Goal: Transaction & Acquisition: Purchase product/service

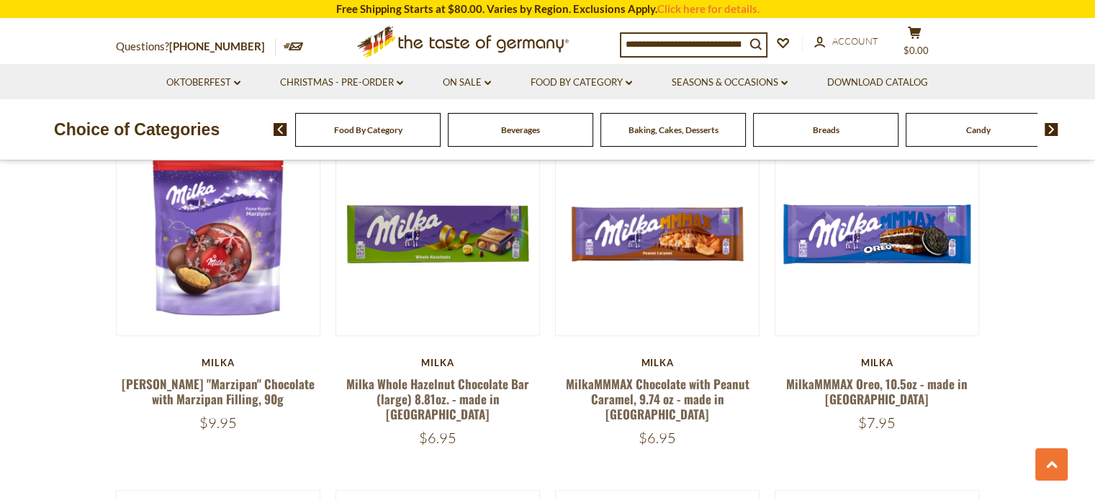
scroll to position [1583, 0]
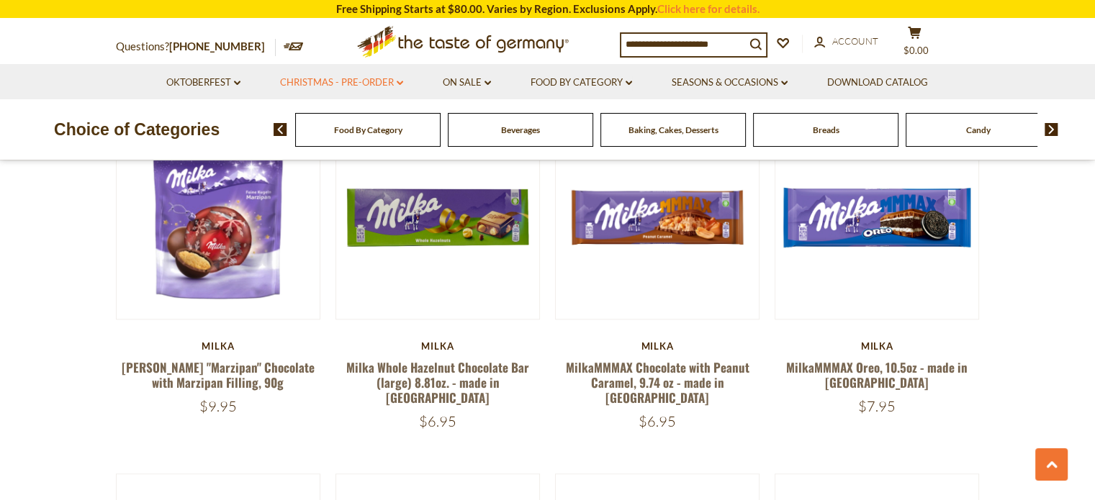
click at [397, 86] on icon "dropdown_arrow" at bounding box center [400, 83] width 6 height 5
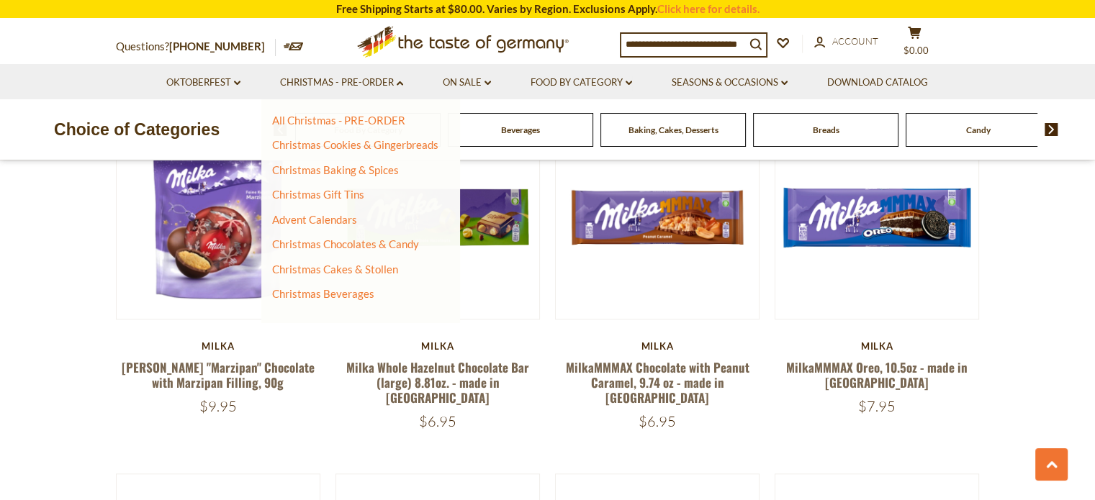
click at [502, 84] on li "On Sale dropdown_arrow All On Sale Feature Sale Discount Deals All Discount Dea…" at bounding box center [467, 81] width 86 height 35
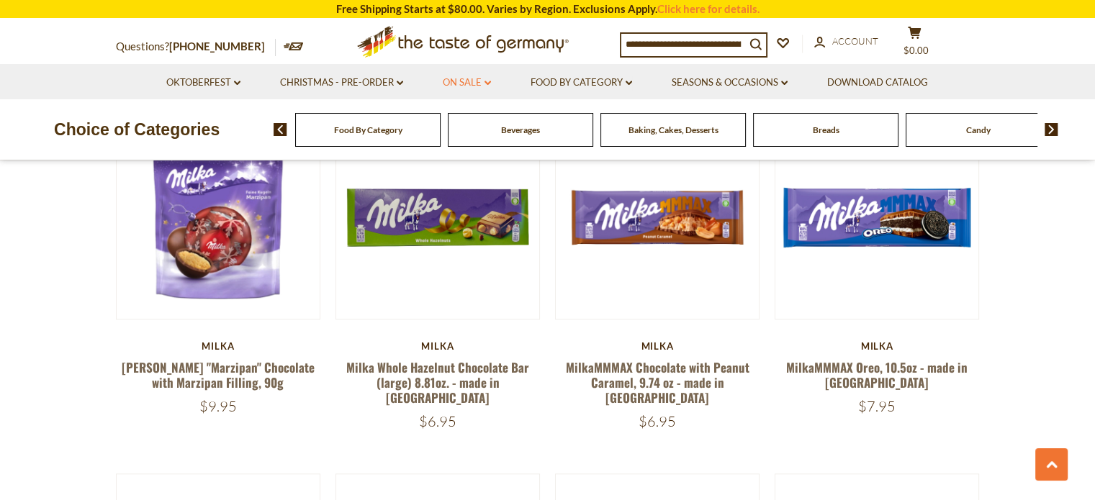
click at [482, 81] on link "On Sale dropdown_arrow" at bounding box center [467, 83] width 48 height 16
click at [477, 125] on link "All On Sale" at bounding box center [461, 120] width 52 height 13
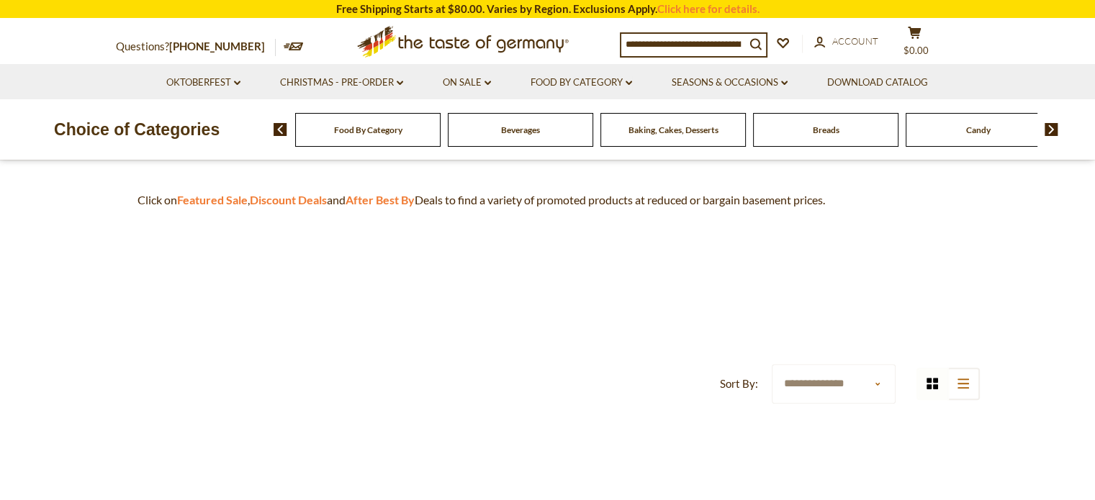
scroll to position [409, 0]
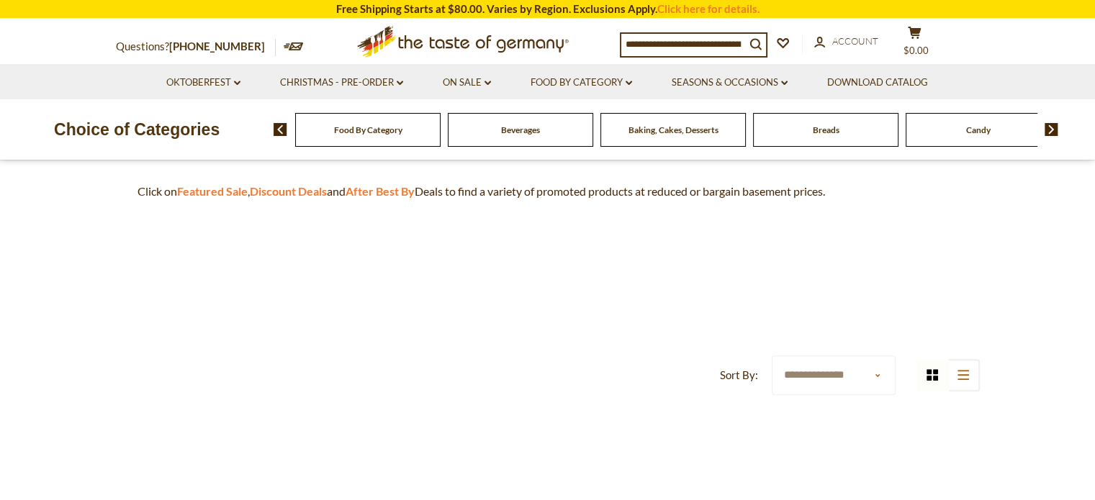
click at [441, 135] on div "Candy" at bounding box center [367, 130] width 145 height 34
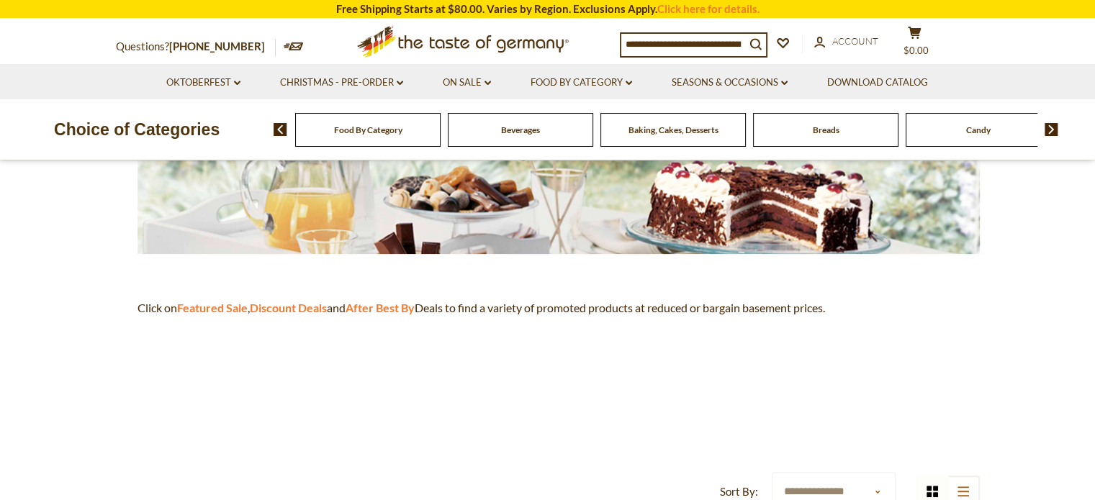
scroll to position [0, 0]
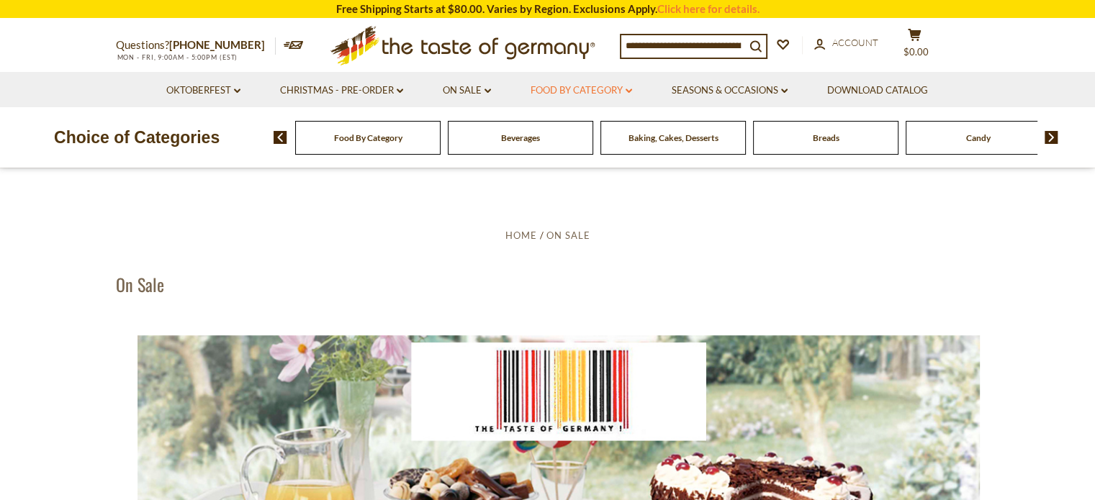
click at [613, 97] on link "Food By Category dropdown_arrow" at bounding box center [582, 91] width 102 height 16
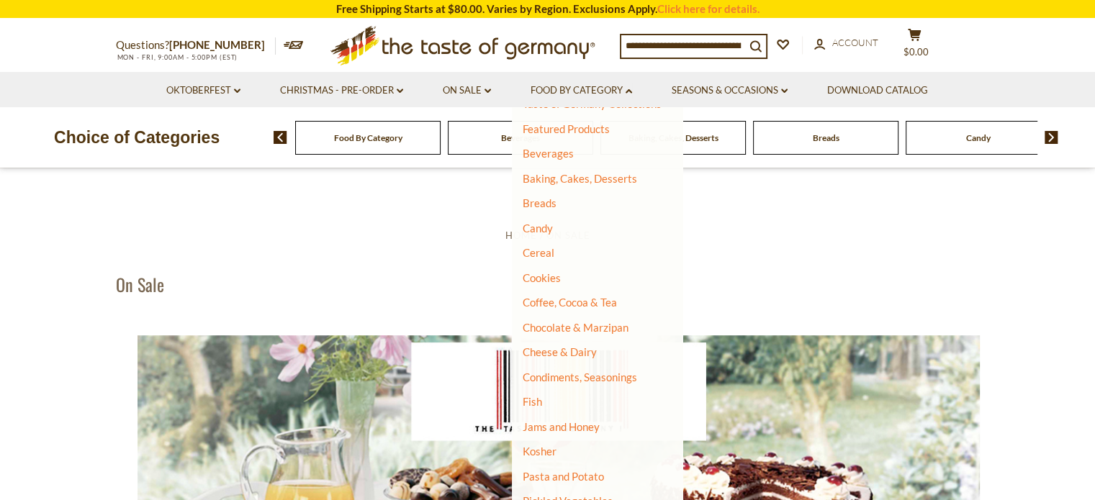
scroll to position [49, 0]
click at [568, 328] on link "Chocolate & Marzipan" at bounding box center [576, 327] width 106 height 13
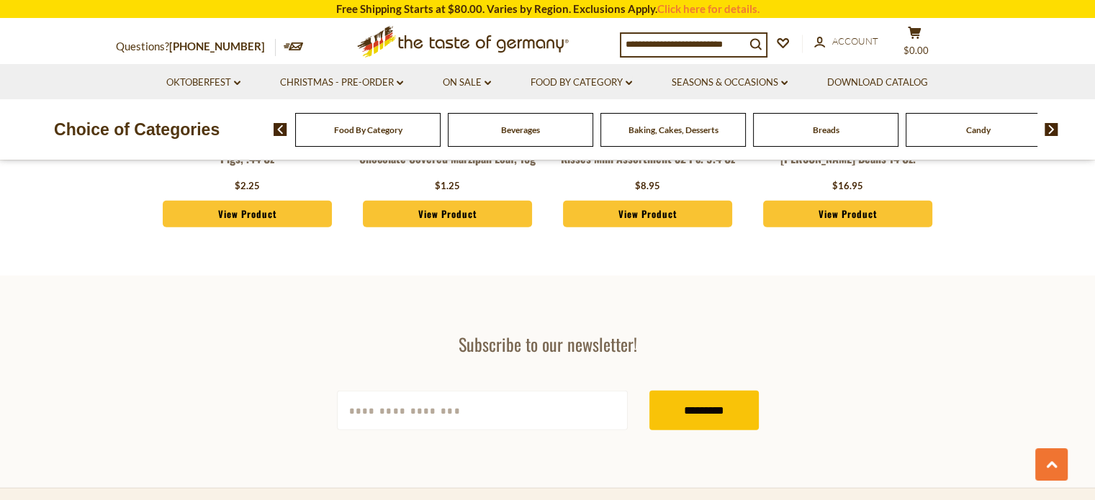
scroll to position [4132, 0]
